Goal: Information Seeking & Learning: Learn about a topic

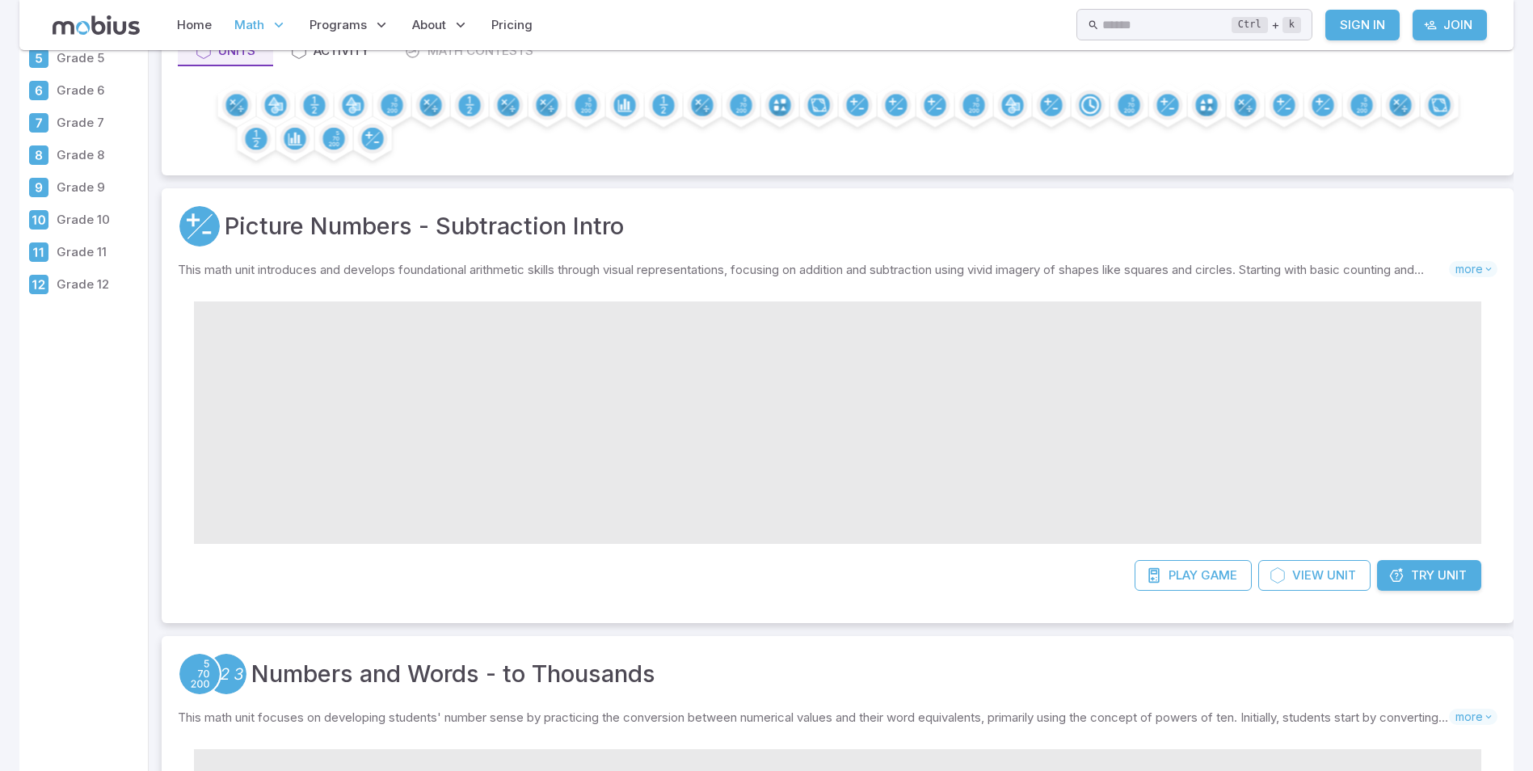
scroll to position [162, 0]
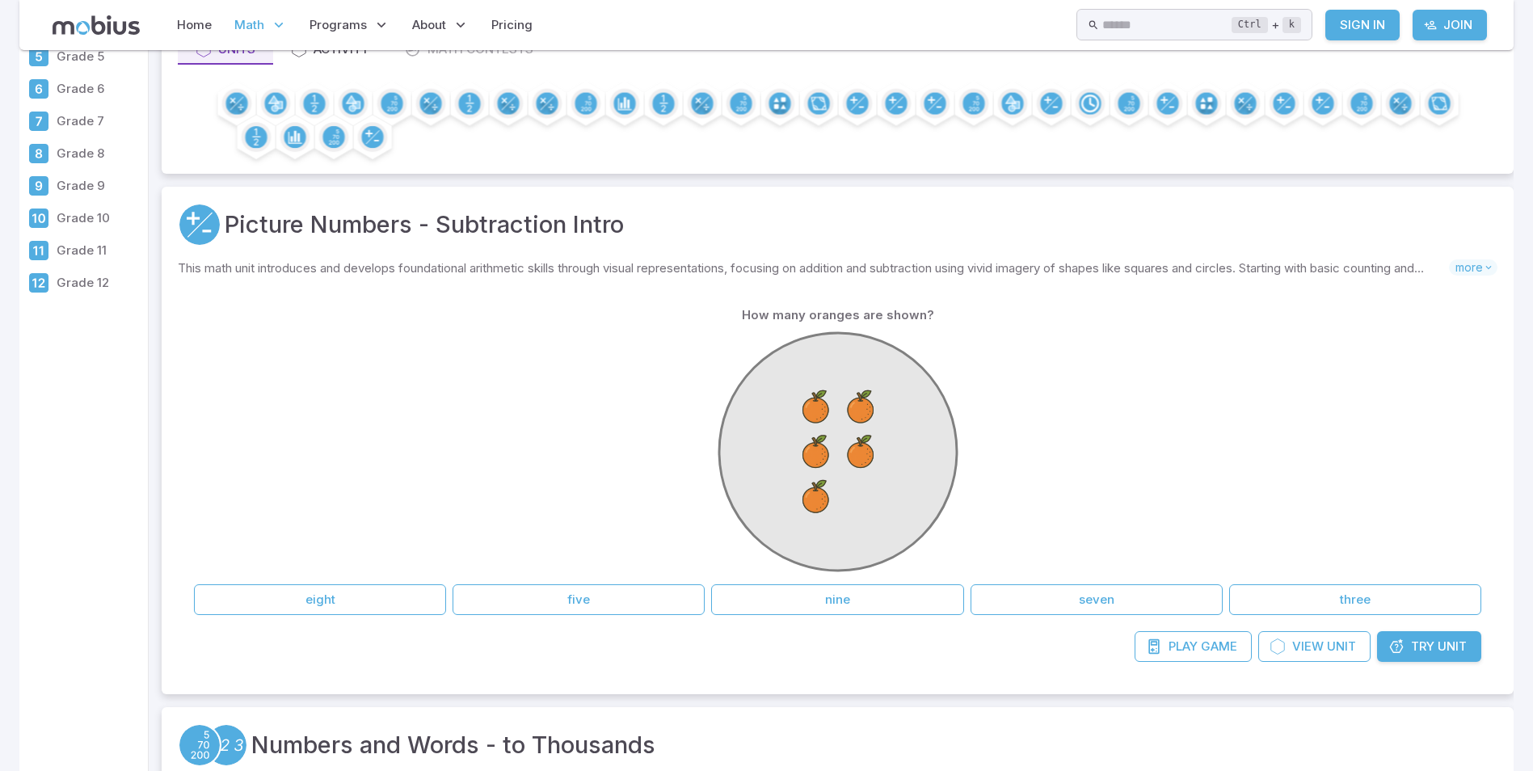
click at [1445, 245] on div "Picture Numbers - Subtraction Intro" at bounding box center [838, 225] width 1320 height 44
click at [1353, 643] on span "Unit" at bounding box center [1341, 647] width 29 height 18
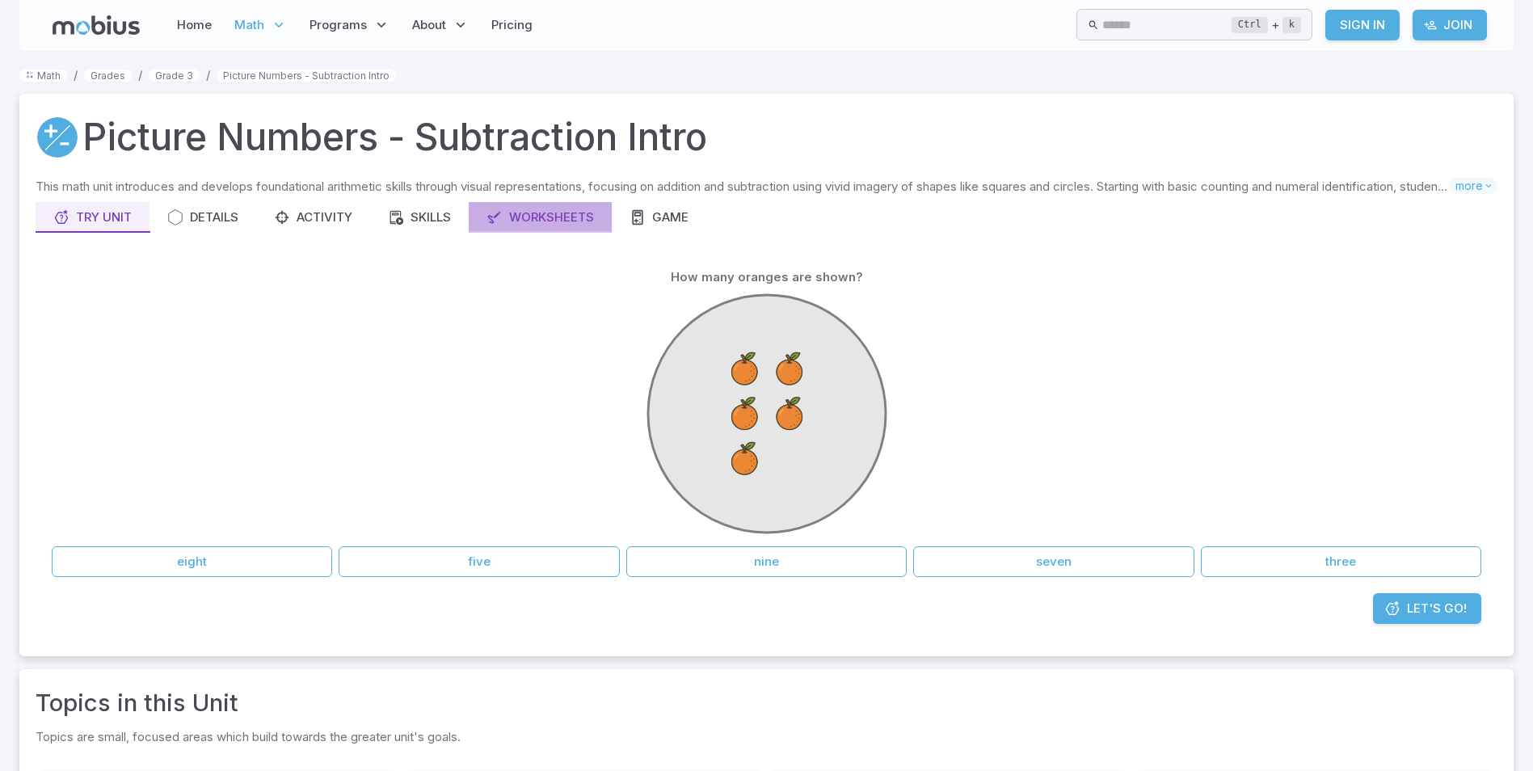
click at [569, 225] on div "Worksheets" at bounding box center [539, 217] width 107 height 18
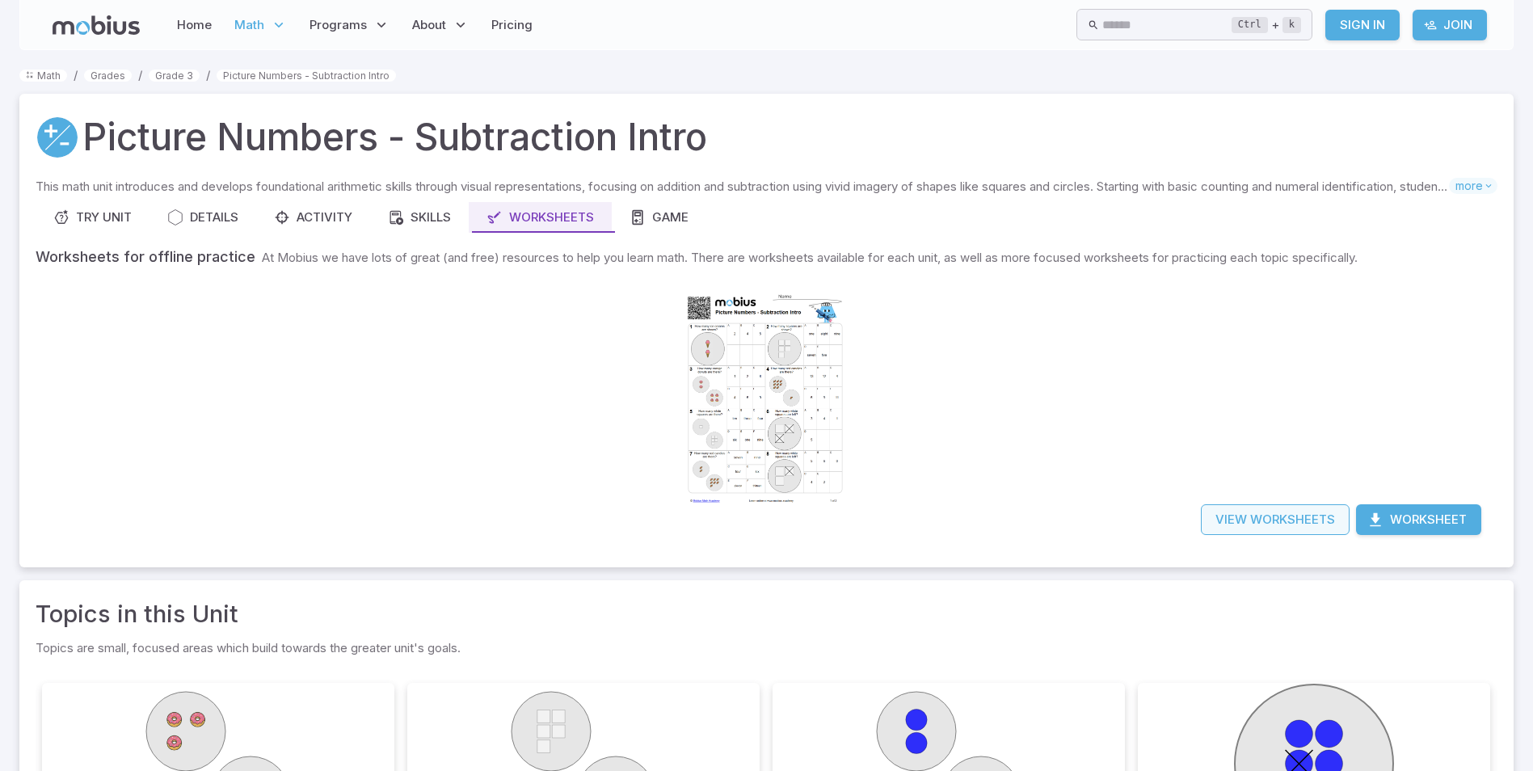
click at [1223, 516] on link "View Worksheets" at bounding box center [1275, 519] width 149 height 31
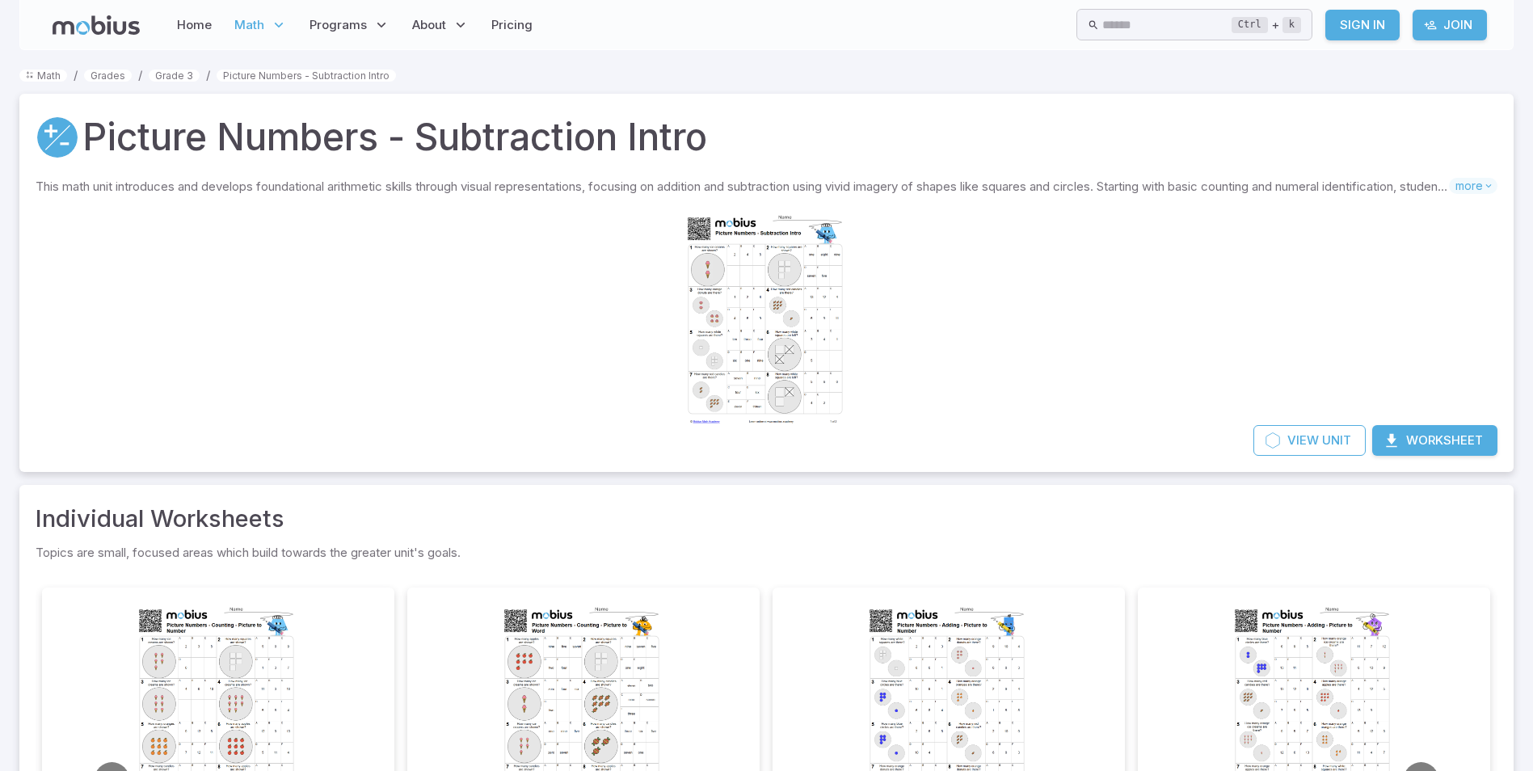
click at [1402, 429] on button "Worksheet" at bounding box center [1434, 440] width 125 height 31
